Goal: Download file/media

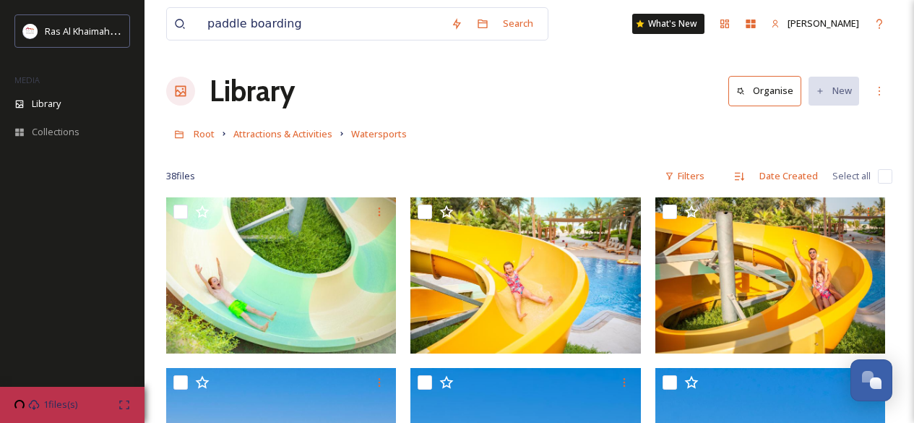
scroll to position [3570, 0]
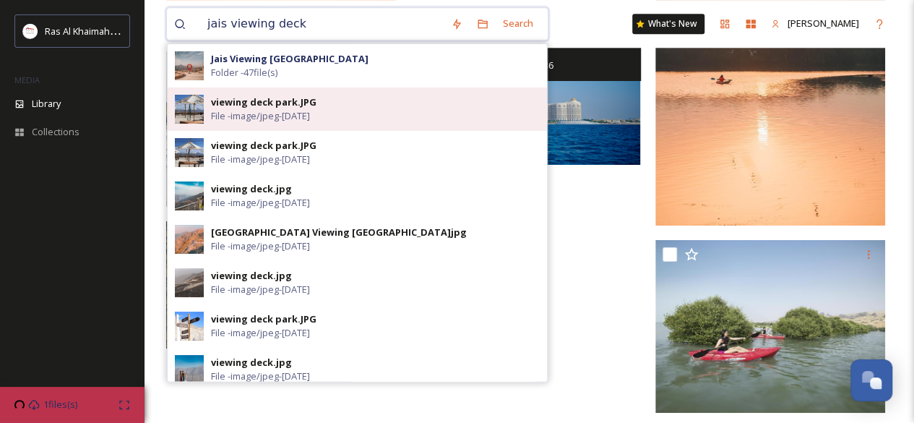
type input "jais viewing deck"
click at [303, 100] on div "viewing deck park.JPG" at bounding box center [263, 102] width 105 height 14
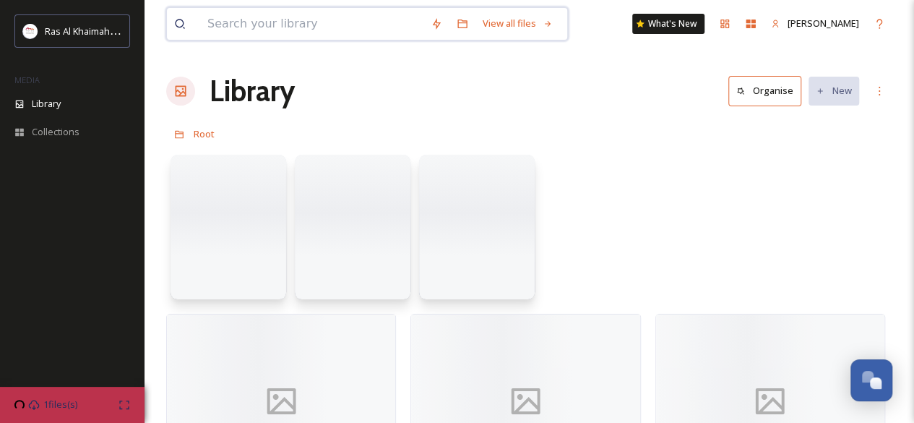
click at [248, 20] on input at bounding box center [311, 24] width 223 height 32
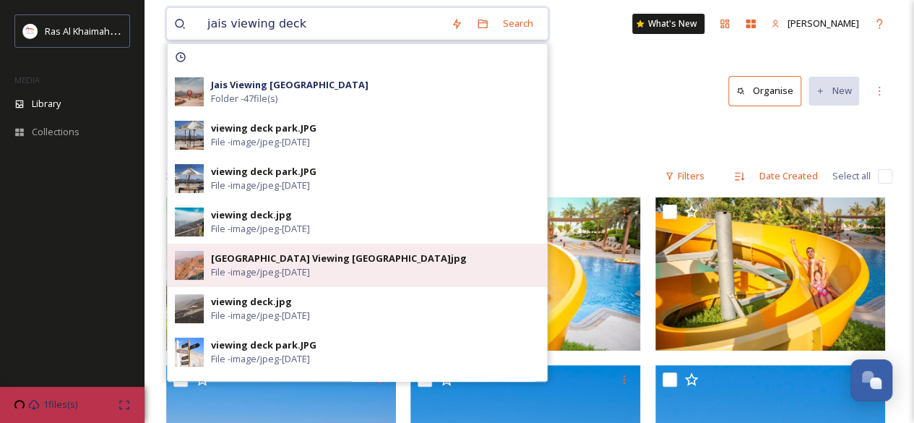
type input "jais viewing deck"
click at [240, 261] on div "[GEOGRAPHIC_DATA] Viewing [GEOGRAPHIC_DATA]jpg" at bounding box center [339, 258] width 256 height 14
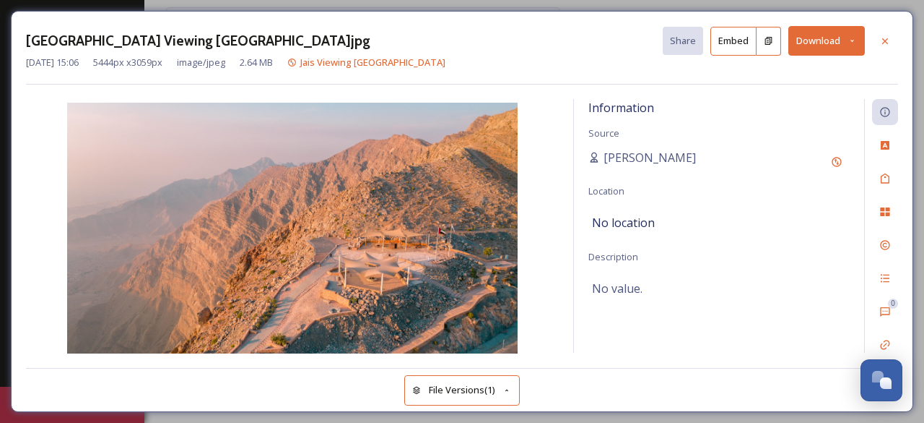
click at [827, 48] on button "Download" at bounding box center [827, 41] width 77 height 30
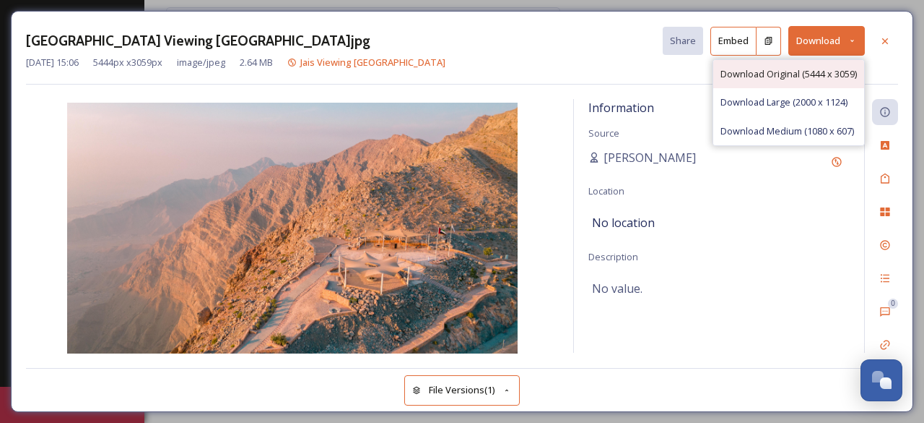
click at [808, 68] on span "Download Original (5444 x 3059)" at bounding box center [789, 74] width 137 height 14
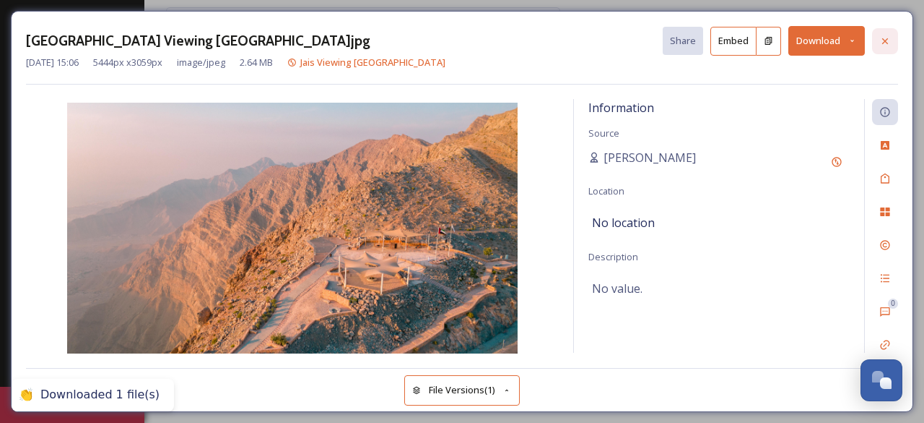
click at [883, 37] on icon at bounding box center [886, 41] width 12 height 12
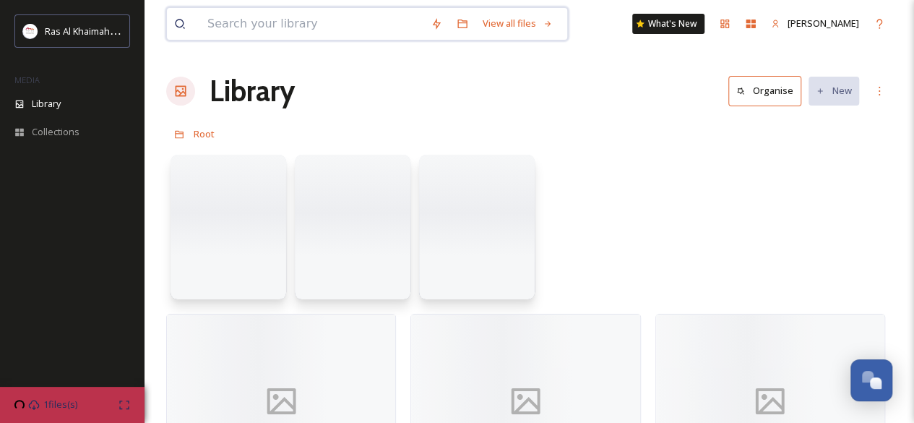
click at [324, 20] on input at bounding box center [311, 24] width 223 height 32
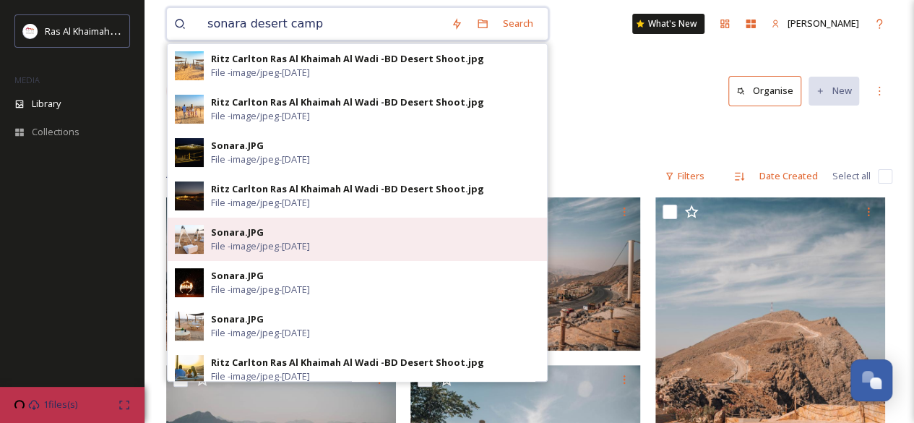
type input "sonara desert camp"
click at [300, 238] on div "Sonara.JPG File - image/jpeg - [DATE]" at bounding box center [375, 238] width 329 height 27
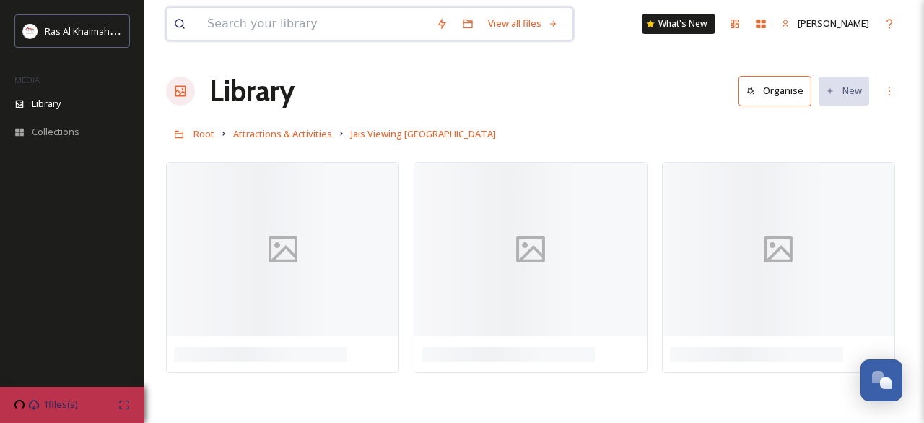
click at [244, 19] on input at bounding box center [314, 24] width 229 height 32
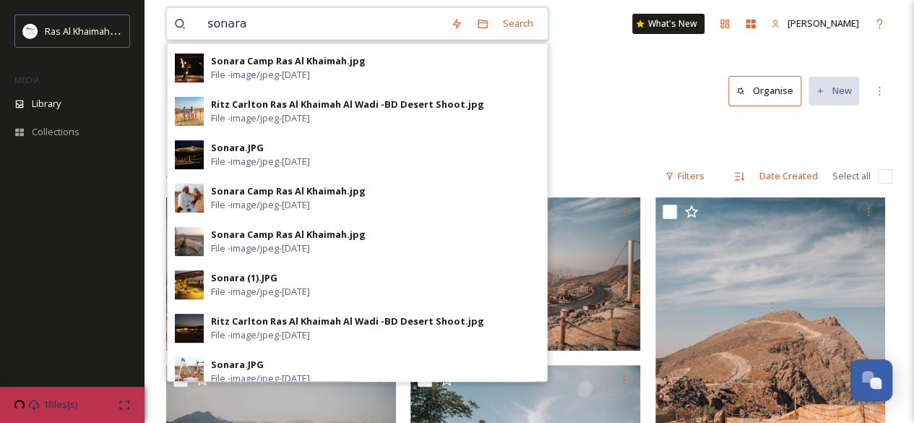
scroll to position [213, 0]
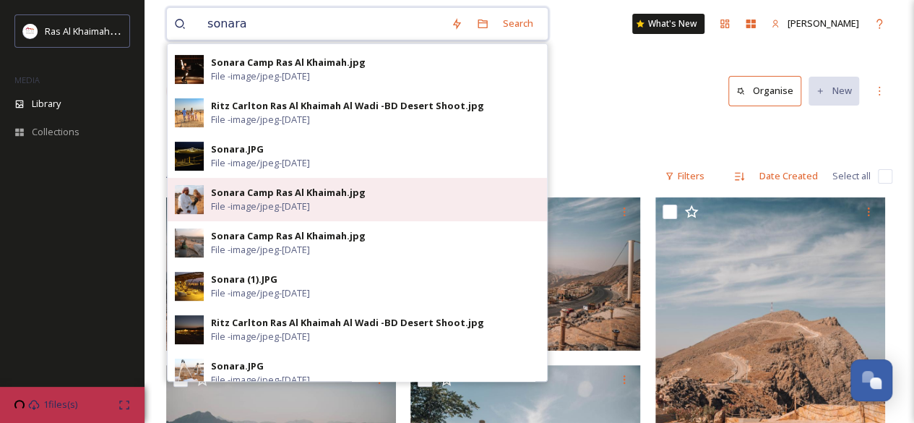
type input "sonara"
click at [293, 213] on div "Sonara Camp [GEOGRAPHIC_DATA]jpg File - image/jpeg - [DATE]" at bounding box center [357, 199] width 379 height 43
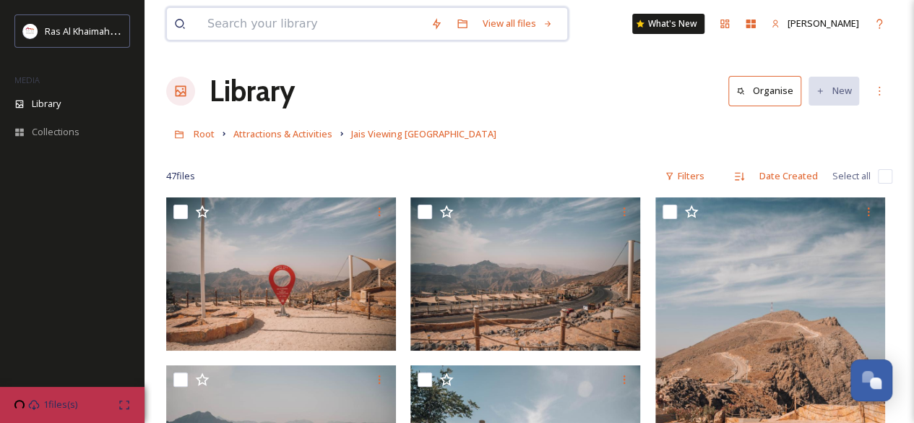
click at [302, 31] on input at bounding box center [311, 24] width 223 height 32
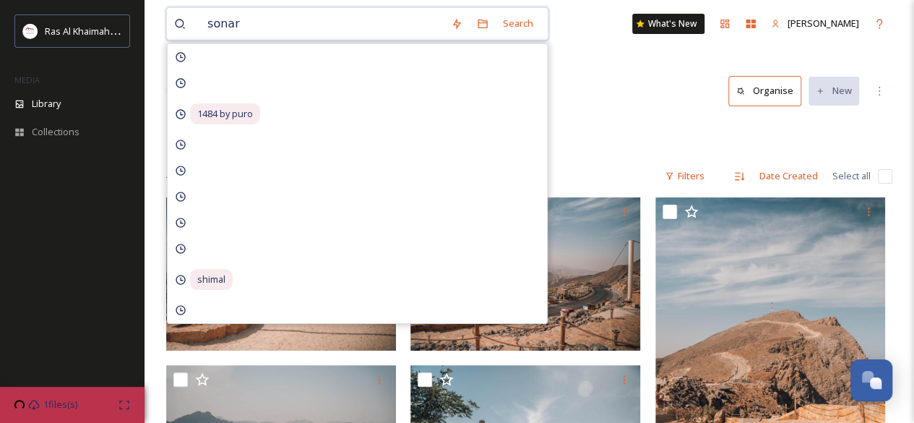
type input "sonara"
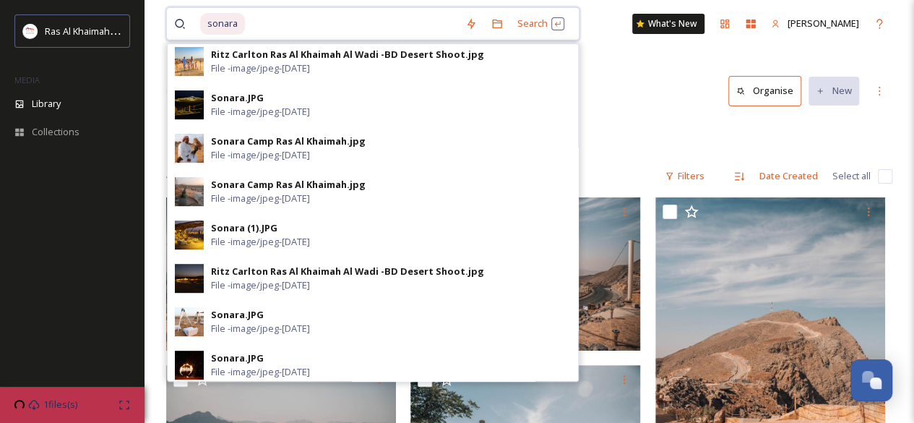
scroll to position [272, 0]
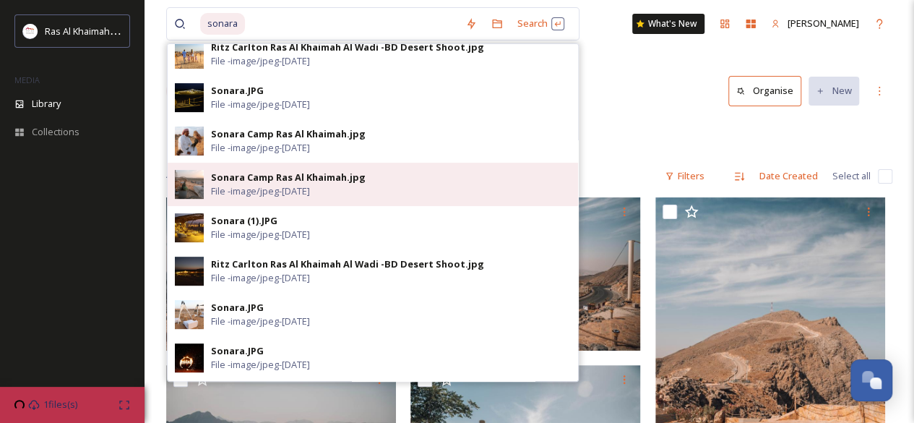
click at [261, 191] on span "File - image/jpeg - [DATE]" at bounding box center [260, 191] width 99 height 14
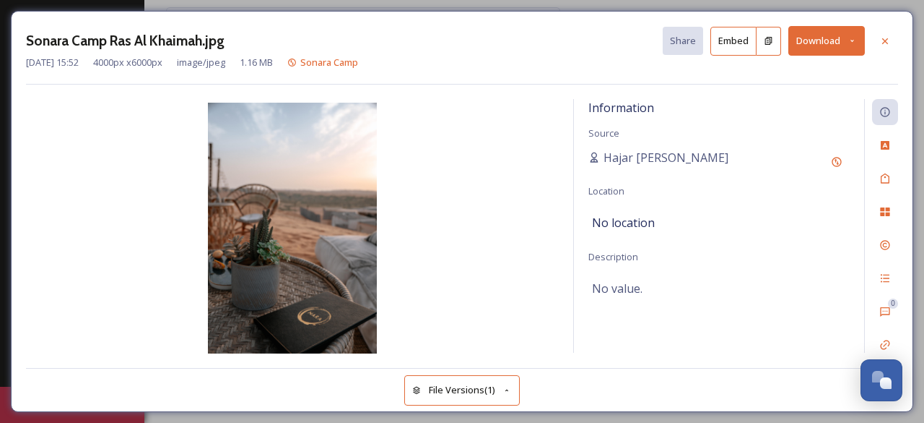
click at [834, 37] on button "Download" at bounding box center [827, 41] width 77 height 30
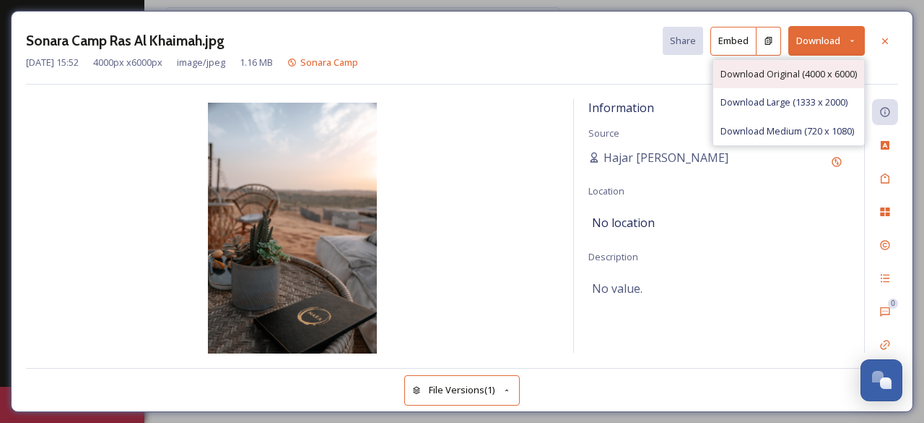
click at [799, 69] on span "Download Original (4000 x 6000)" at bounding box center [789, 74] width 137 height 14
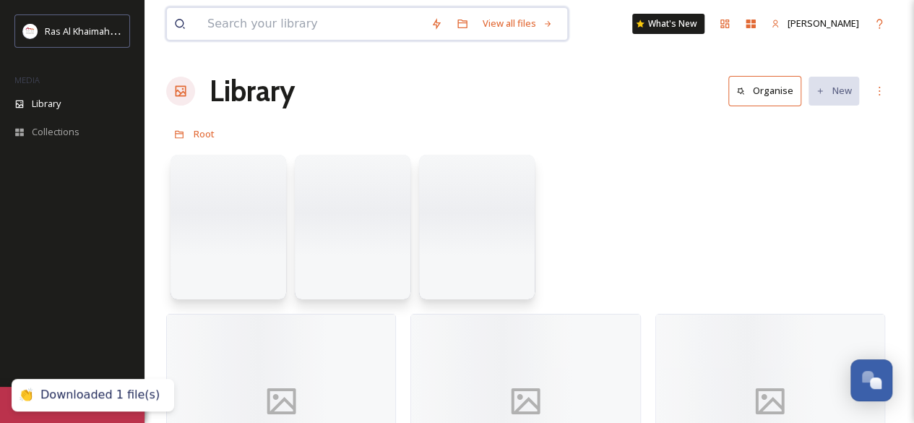
click at [280, 24] on input at bounding box center [311, 24] width 223 height 32
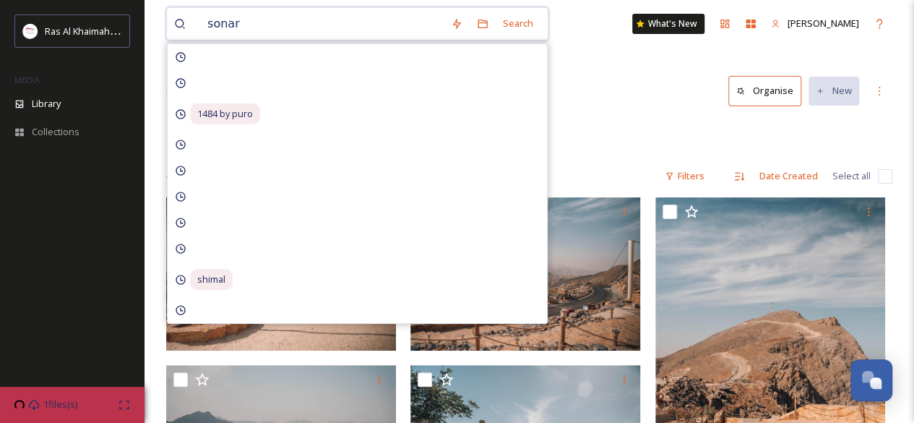
type input "sonara"
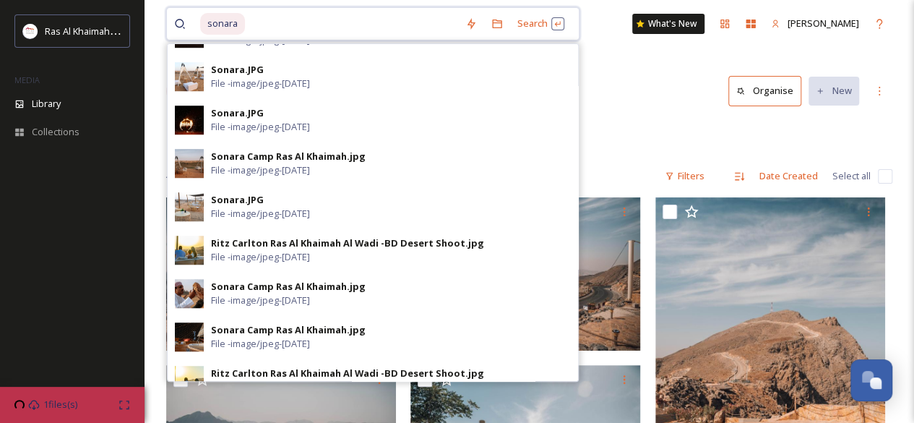
scroll to position [564, 0]
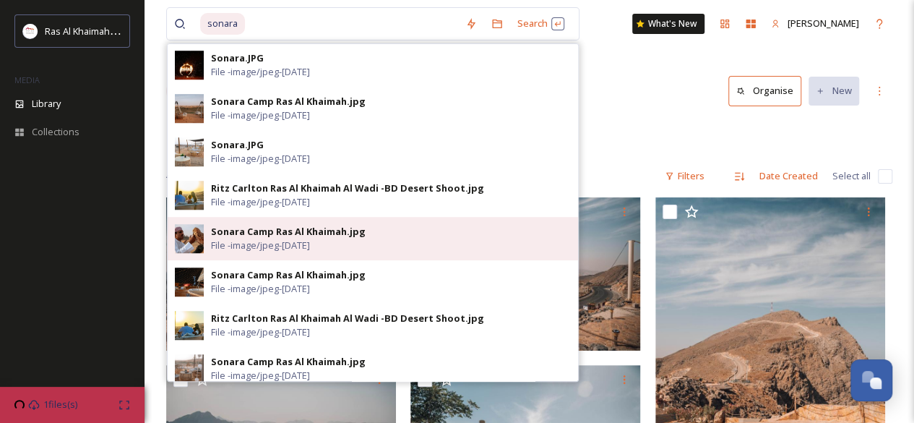
click at [298, 238] on span "File - image/jpeg - [DATE]" at bounding box center [260, 245] width 99 height 14
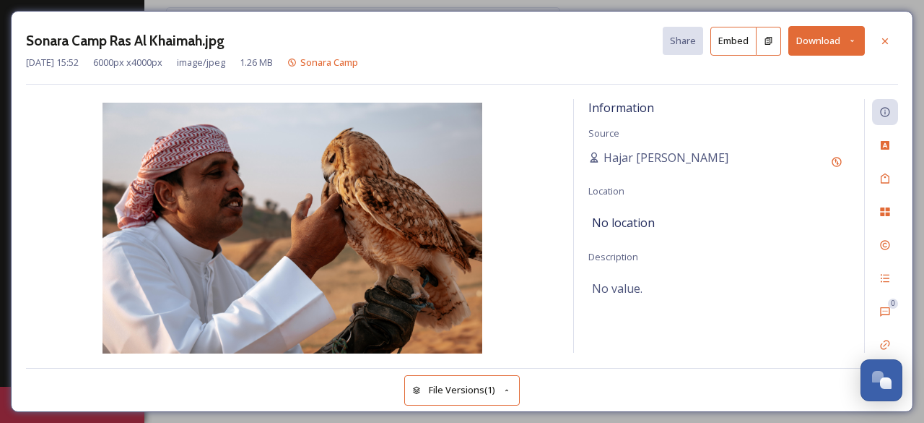
click at [835, 43] on button "Download" at bounding box center [827, 41] width 77 height 30
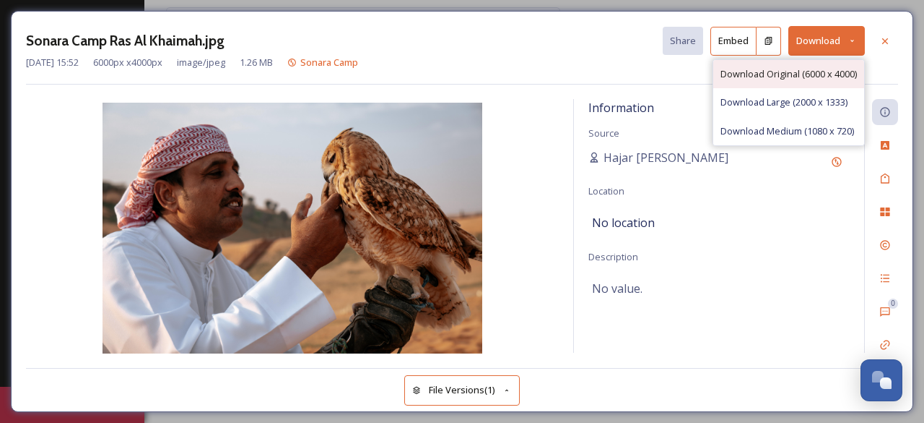
click at [777, 73] on span "Download Original (6000 x 4000)" at bounding box center [789, 74] width 137 height 14
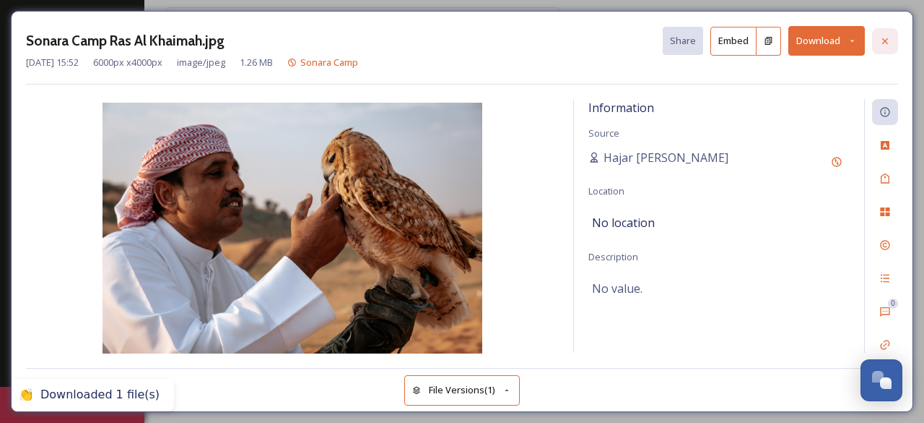
click at [891, 43] on div at bounding box center [885, 41] width 26 height 26
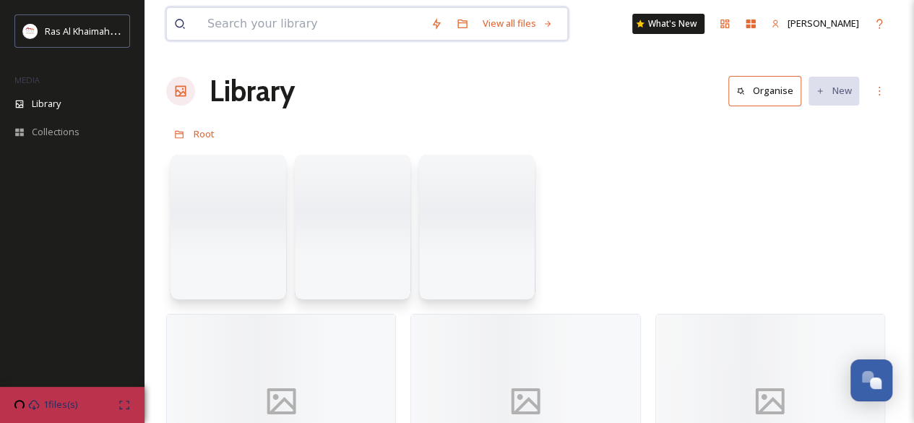
click at [361, 24] on input at bounding box center [311, 24] width 223 height 32
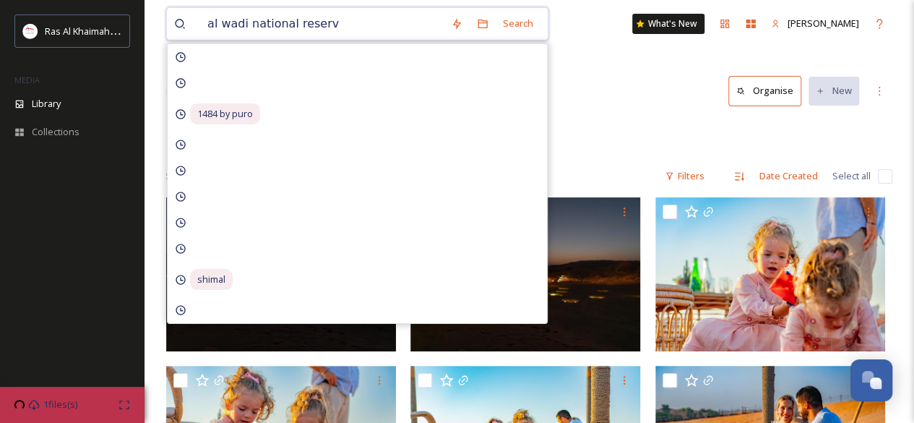
type input "al [GEOGRAPHIC_DATA]"
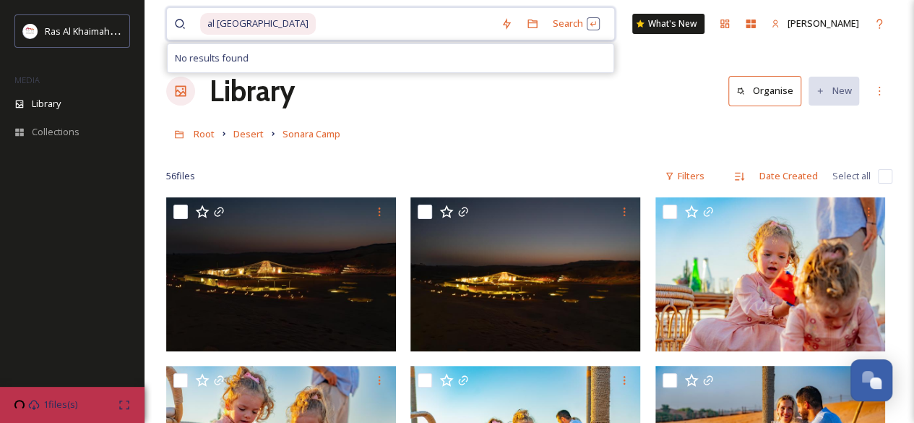
click at [361, 24] on input at bounding box center [405, 24] width 176 height 32
type input "al wadi"
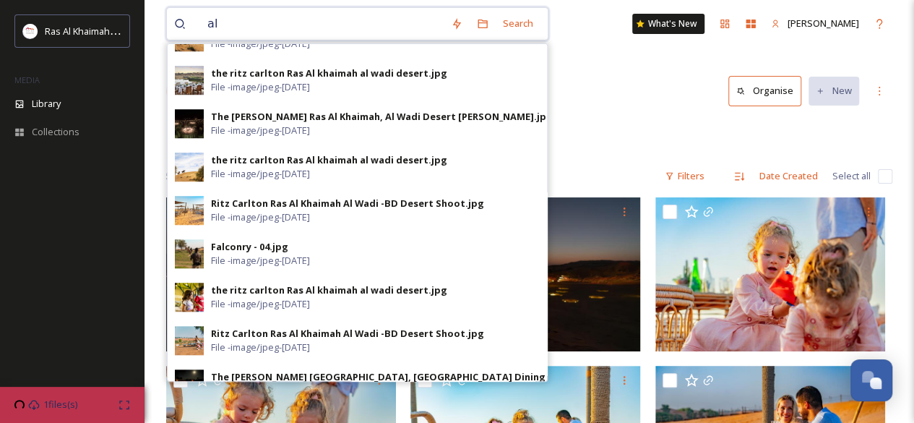
scroll to position [612, 0]
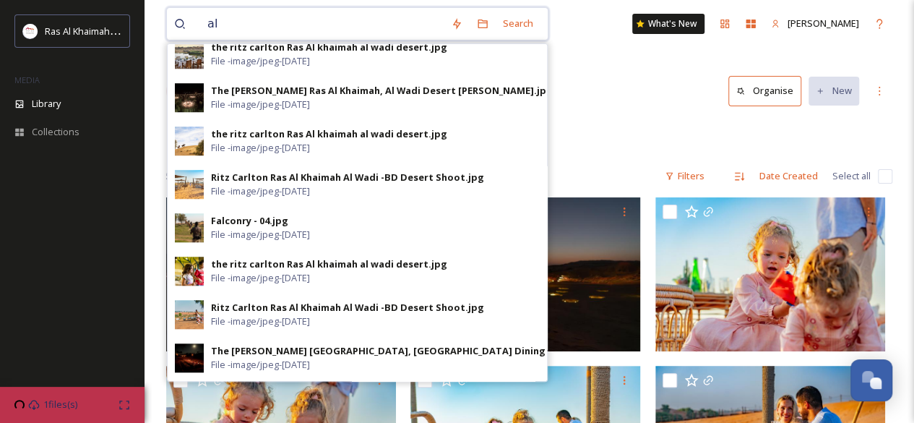
type input "a"
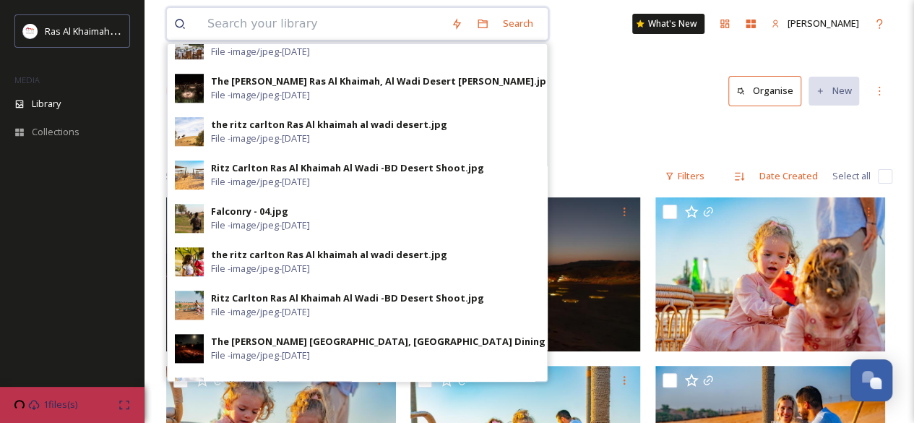
scroll to position [0, 0]
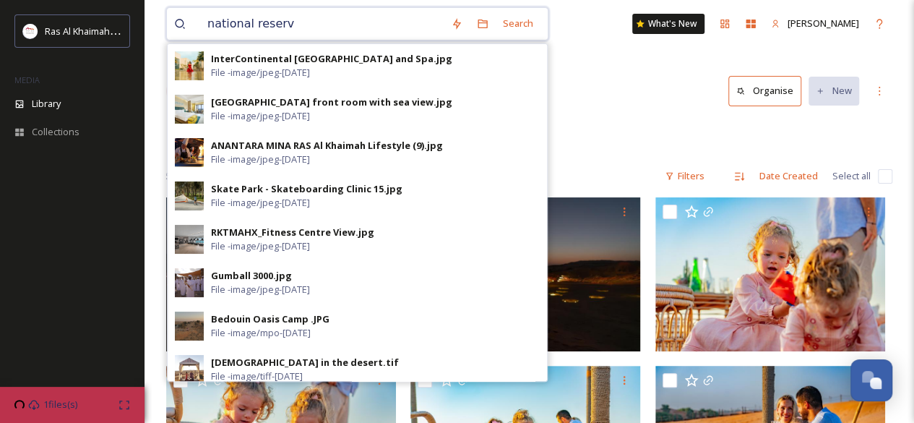
type input "national reserve"
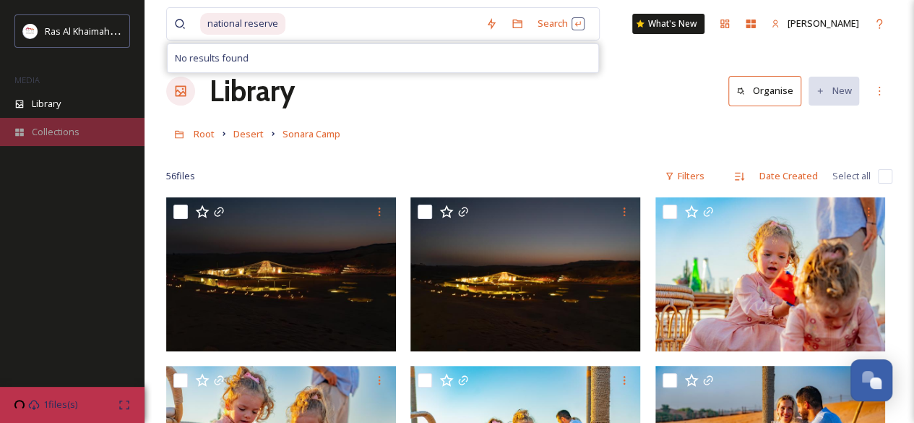
click at [64, 137] on span "Collections" at bounding box center [56, 132] width 48 height 14
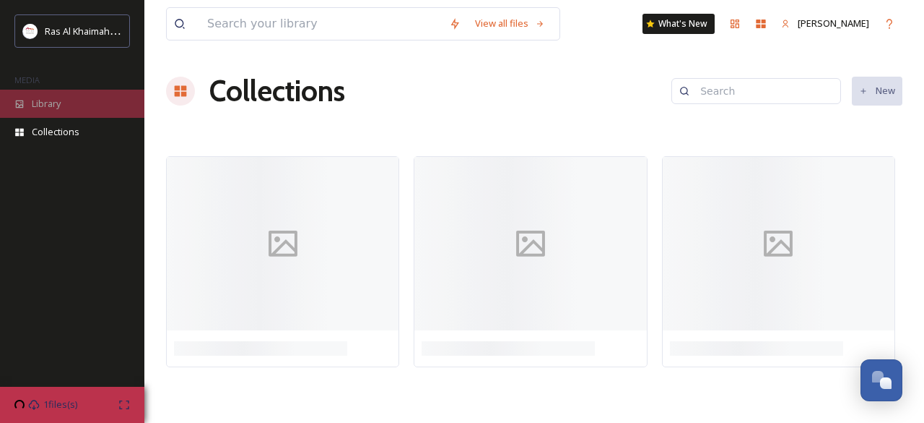
click at [62, 112] on div "Library" at bounding box center [72, 104] width 144 height 28
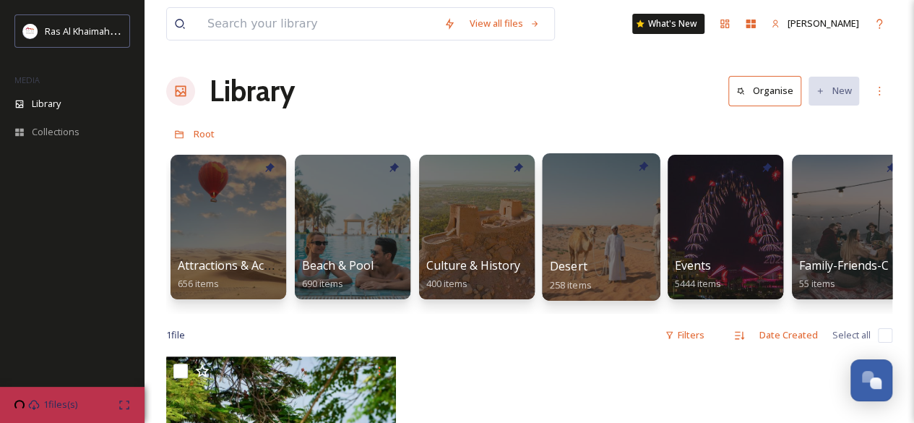
click at [598, 224] on div at bounding box center [601, 226] width 118 height 147
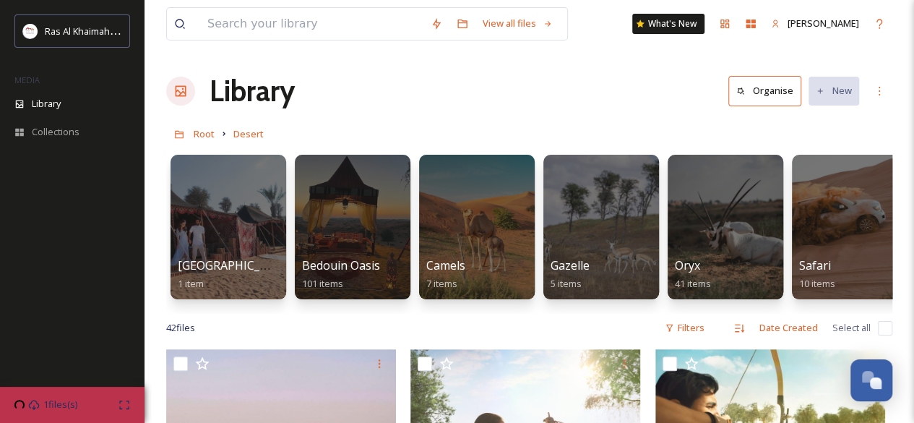
click at [598, 224] on div at bounding box center [601, 227] width 116 height 144
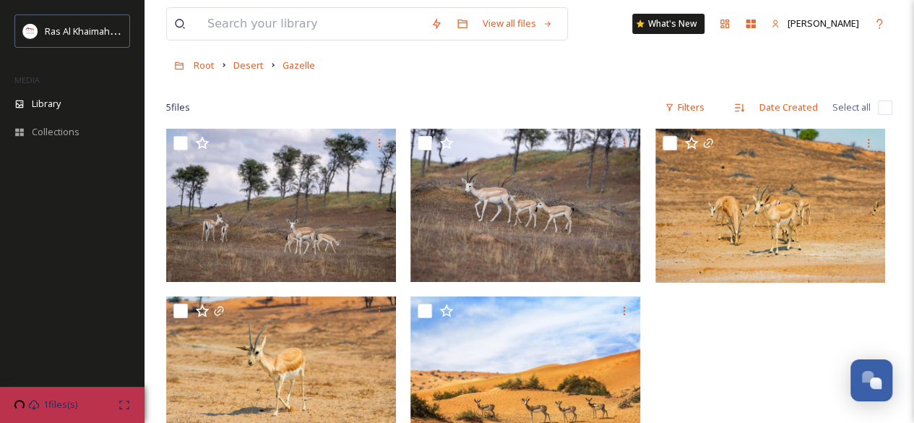
scroll to position [68, 0]
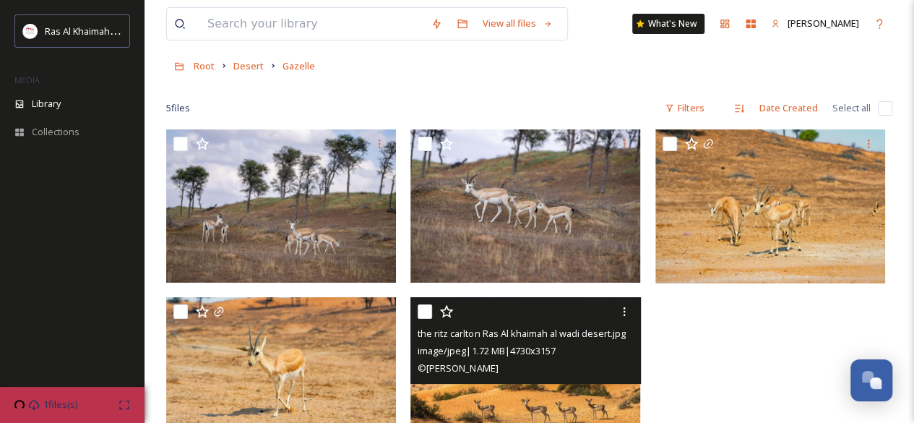
click at [580, 394] on img at bounding box center [525, 373] width 230 height 153
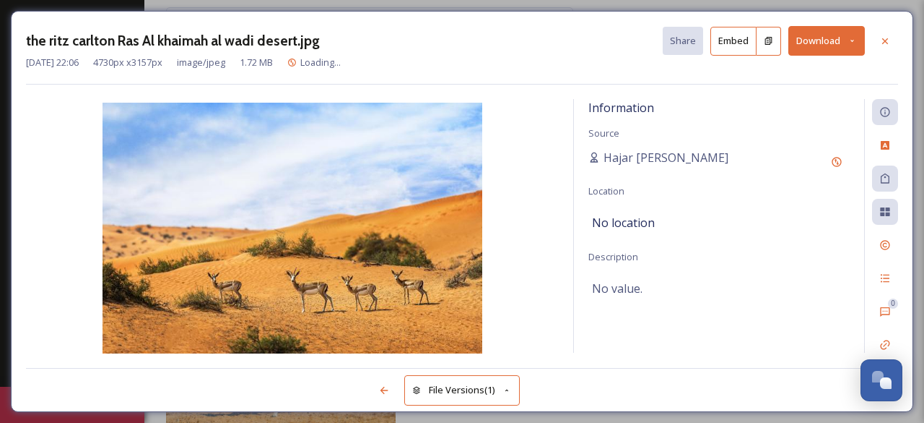
click at [821, 51] on button "Download" at bounding box center [827, 41] width 77 height 30
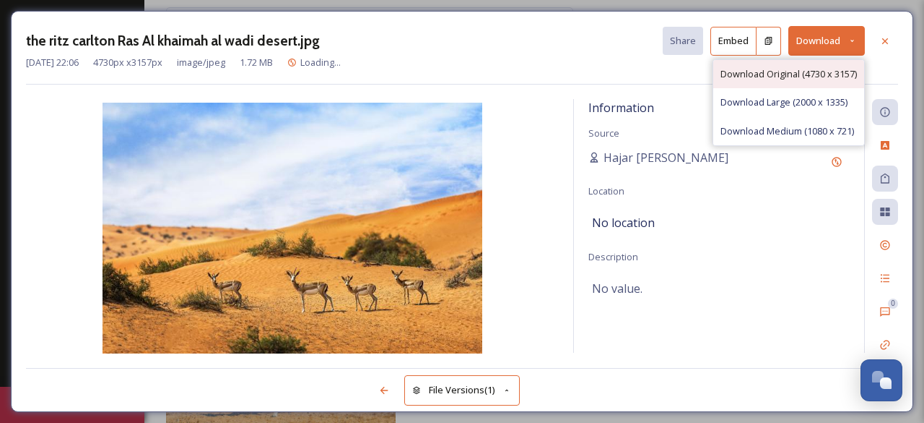
click at [822, 74] on span "Download Original (4730 x 3157)" at bounding box center [789, 74] width 137 height 14
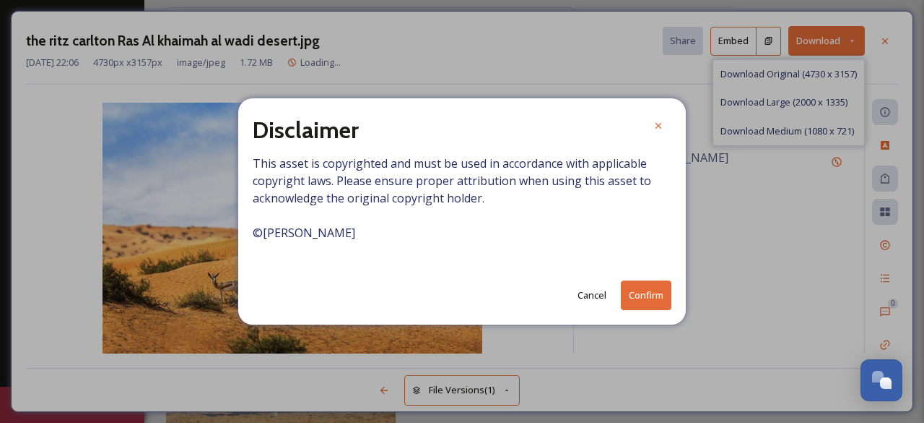
click at [656, 297] on button "Confirm" at bounding box center [646, 295] width 51 height 30
